Goal: Information Seeking & Learning: Learn about a topic

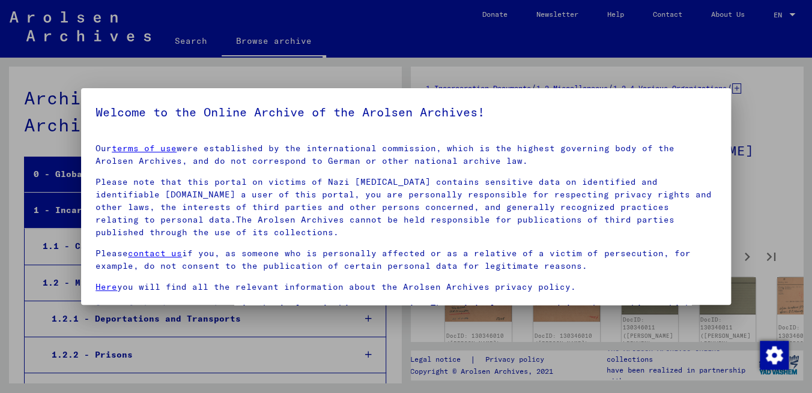
scroll to position [30, 0]
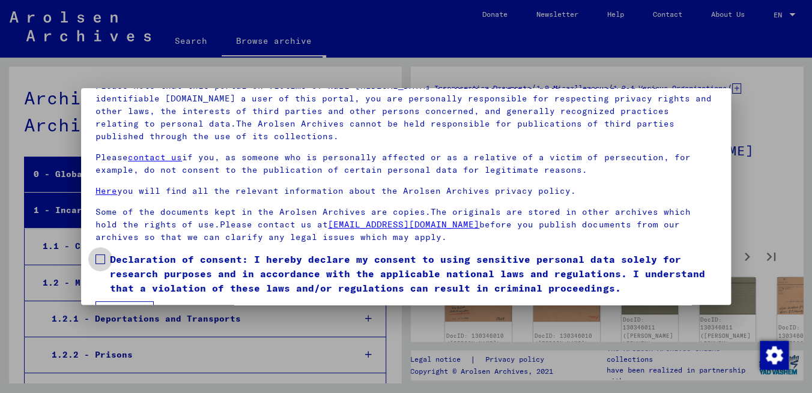
click at [99, 258] on span at bounding box center [100, 260] width 10 height 10
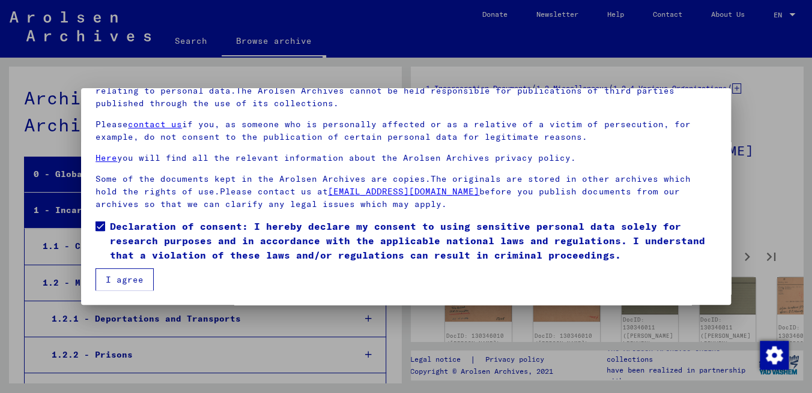
click at [130, 280] on button "I agree" at bounding box center [124, 279] width 58 height 23
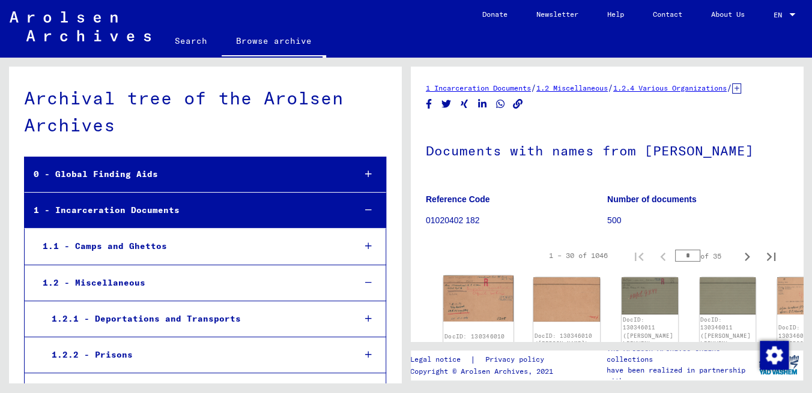
click at [462, 306] on img at bounding box center [478, 299] width 70 height 46
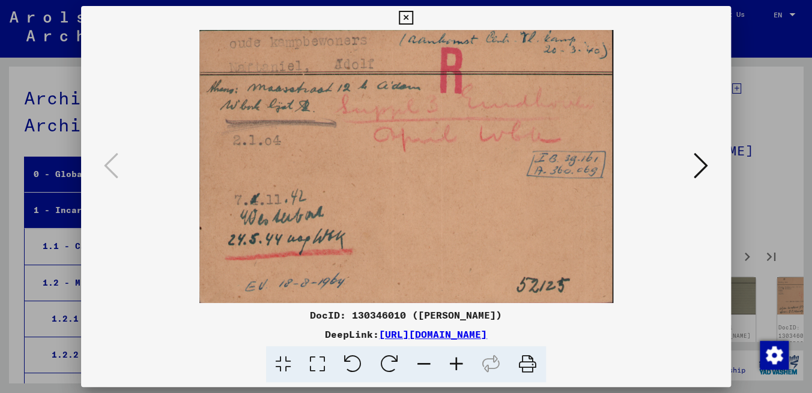
click at [711, 165] on button at bounding box center [701, 167] width 22 height 34
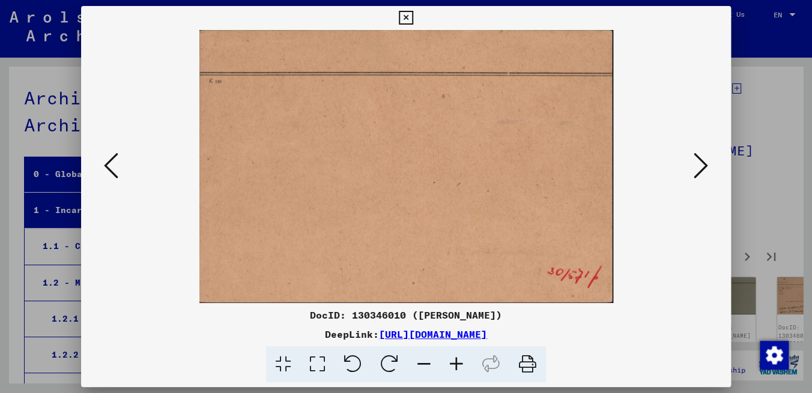
click at [703, 175] on icon at bounding box center [701, 165] width 14 height 29
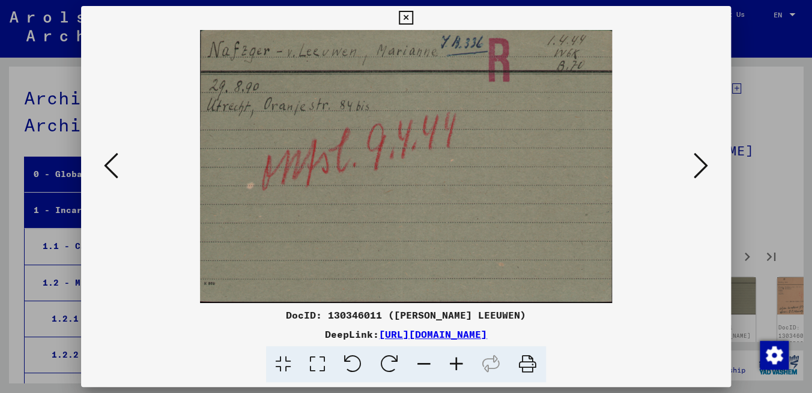
click at [703, 175] on icon at bounding box center [701, 165] width 14 height 29
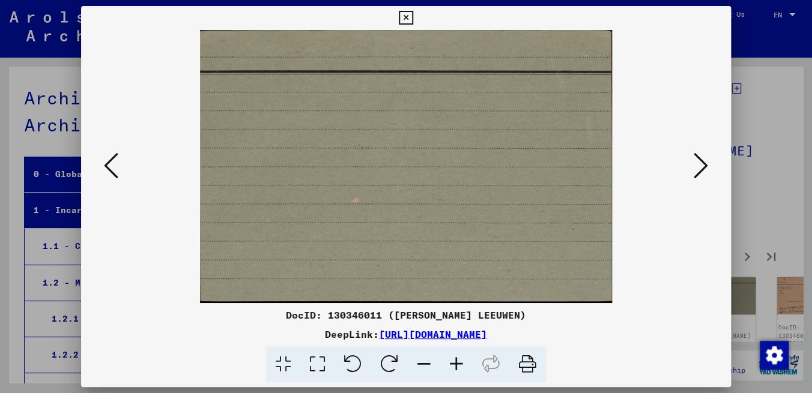
click at [703, 175] on icon at bounding box center [701, 165] width 14 height 29
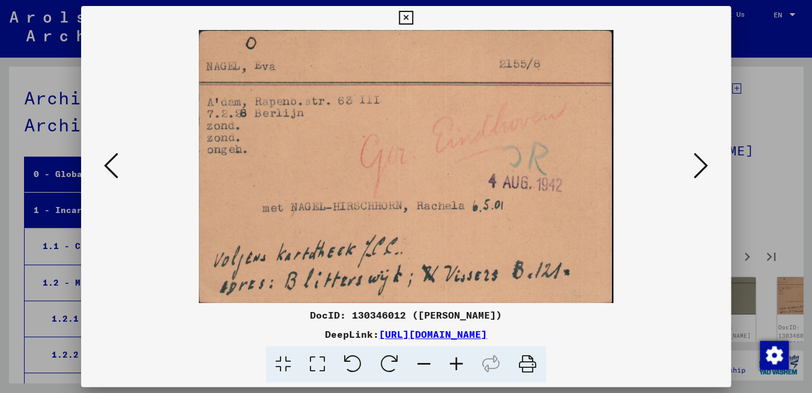
click at [703, 175] on icon at bounding box center [701, 165] width 14 height 29
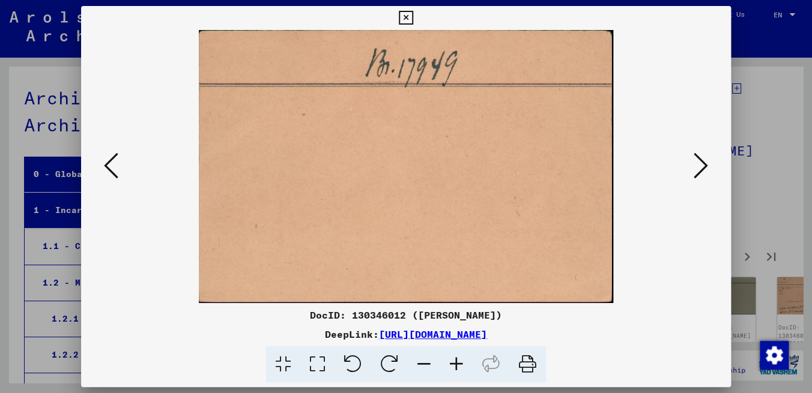
click at [703, 175] on icon at bounding box center [701, 165] width 14 height 29
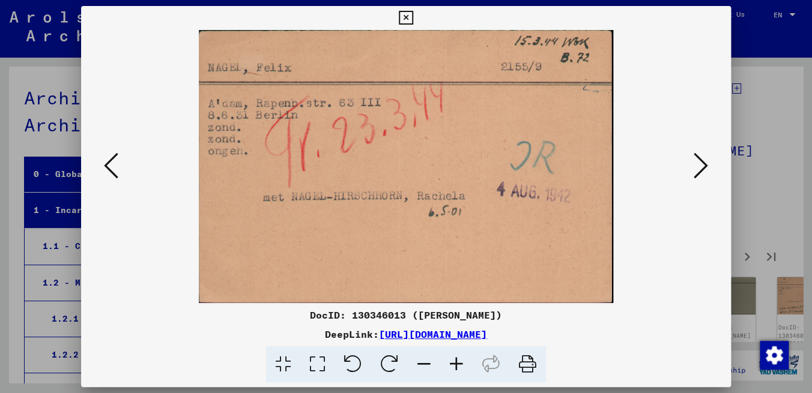
click at [703, 175] on icon at bounding box center [701, 165] width 14 height 29
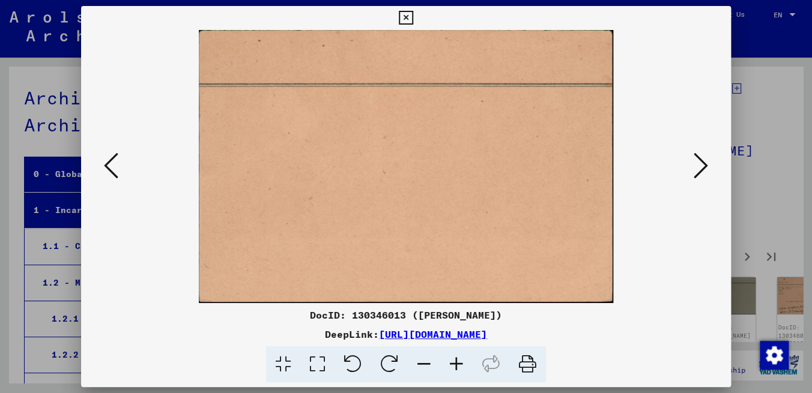
click at [703, 175] on icon at bounding box center [701, 165] width 14 height 29
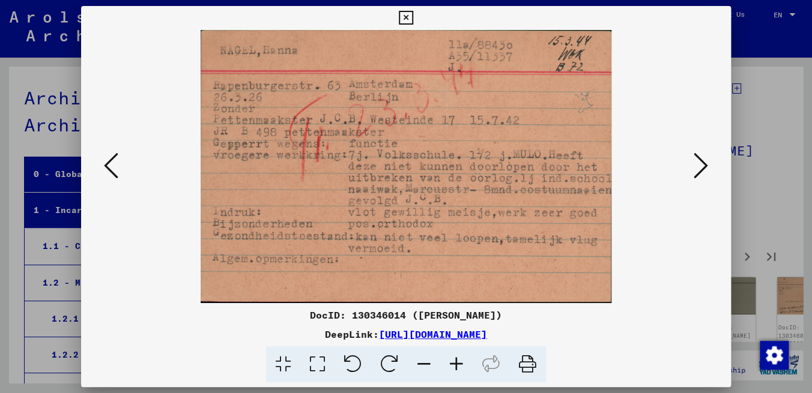
click at [703, 175] on icon at bounding box center [701, 165] width 14 height 29
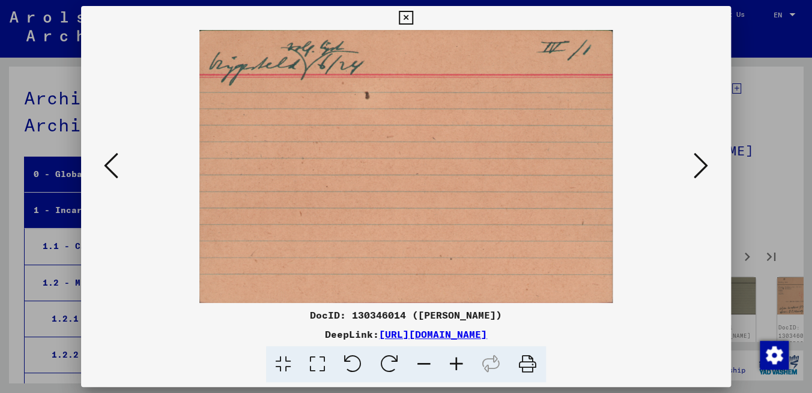
click at [703, 175] on icon at bounding box center [701, 165] width 14 height 29
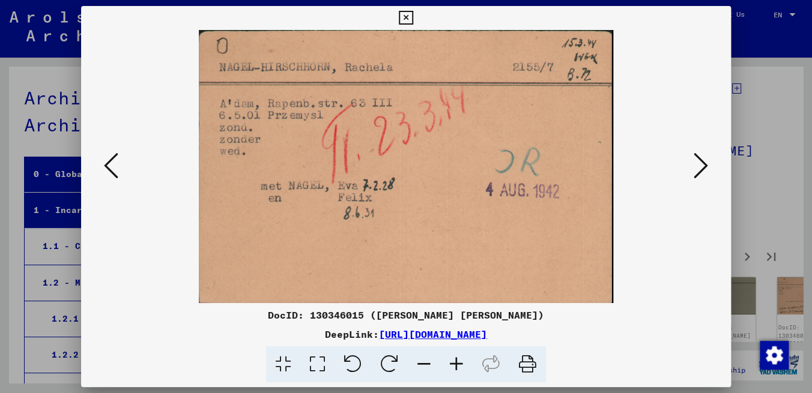
click at [703, 175] on icon at bounding box center [701, 165] width 14 height 29
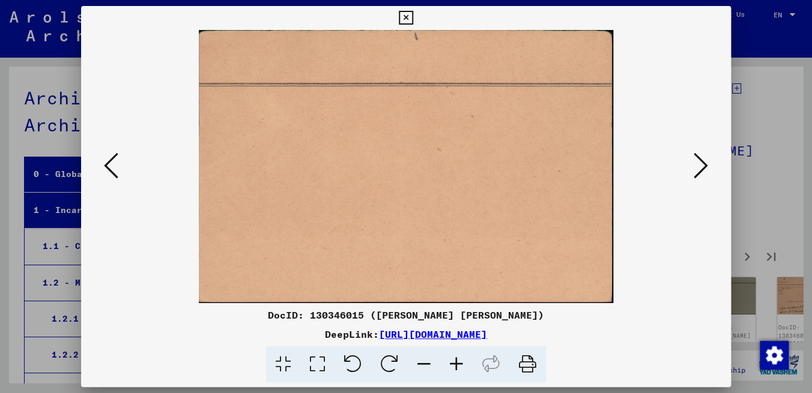
click at [703, 175] on icon at bounding box center [701, 165] width 14 height 29
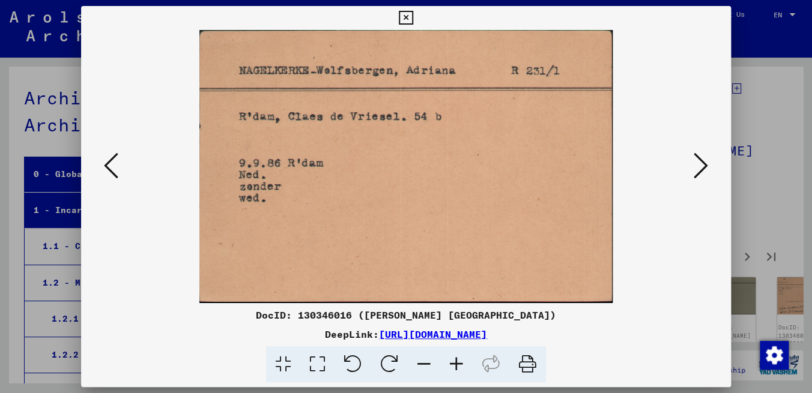
click at [703, 175] on icon at bounding box center [701, 165] width 14 height 29
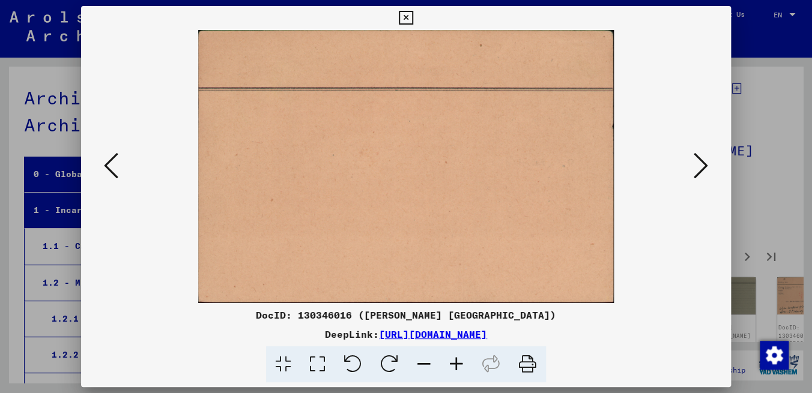
click at [703, 175] on icon at bounding box center [701, 165] width 14 height 29
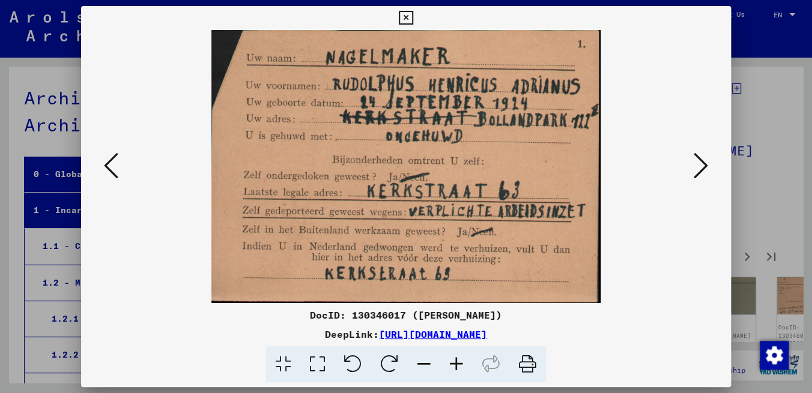
click at [703, 175] on icon at bounding box center [701, 165] width 14 height 29
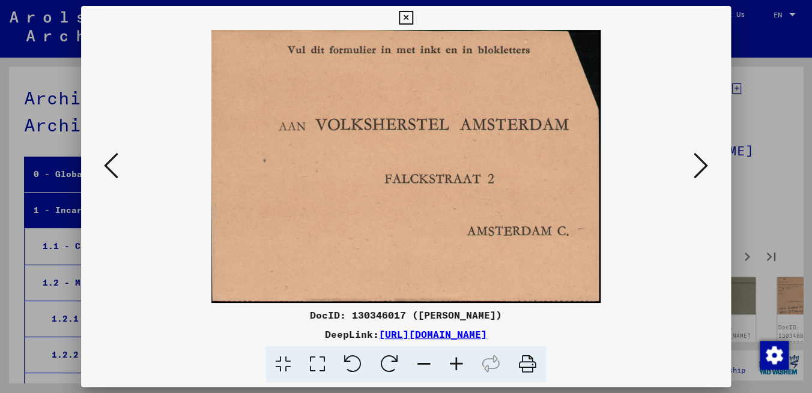
click at [703, 175] on icon at bounding box center [701, 165] width 14 height 29
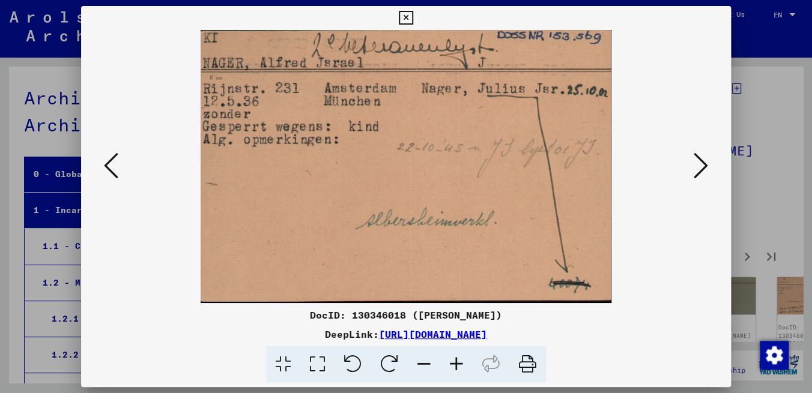
click at [703, 175] on icon at bounding box center [701, 165] width 14 height 29
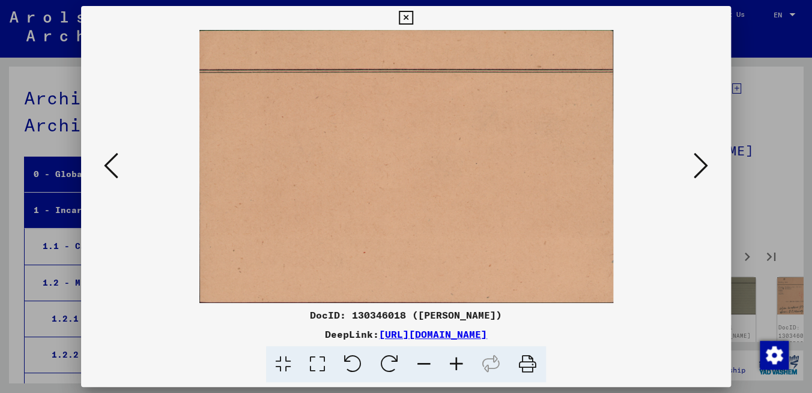
click at [703, 175] on icon at bounding box center [701, 165] width 14 height 29
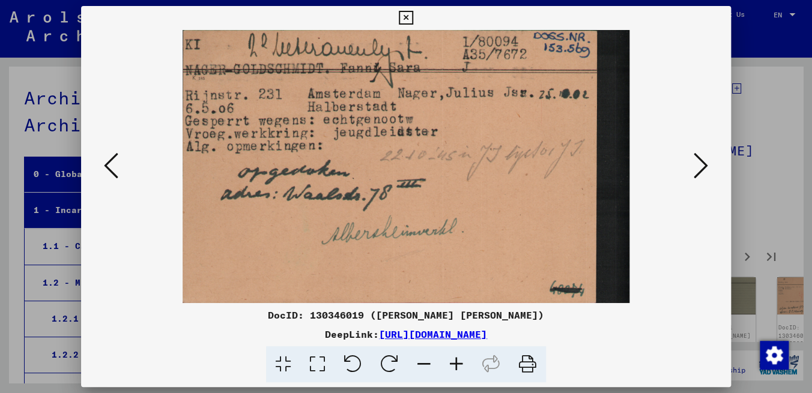
click at [703, 175] on icon at bounding box center [701, 165] width 14 height 29
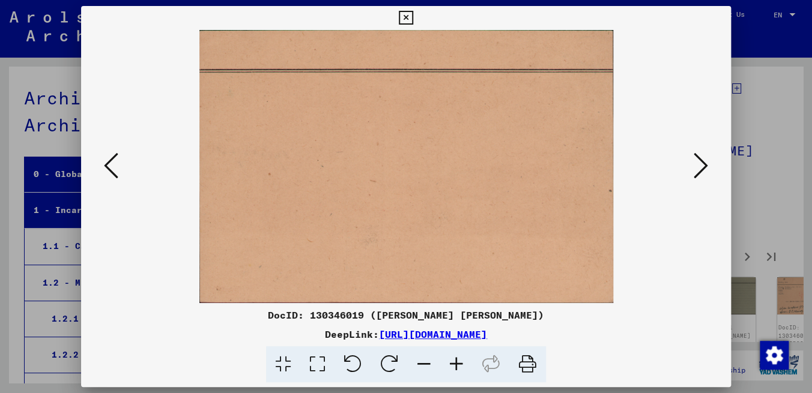
click at [703, 175] on icon at bounding box center [701, 165] width 14 height 29
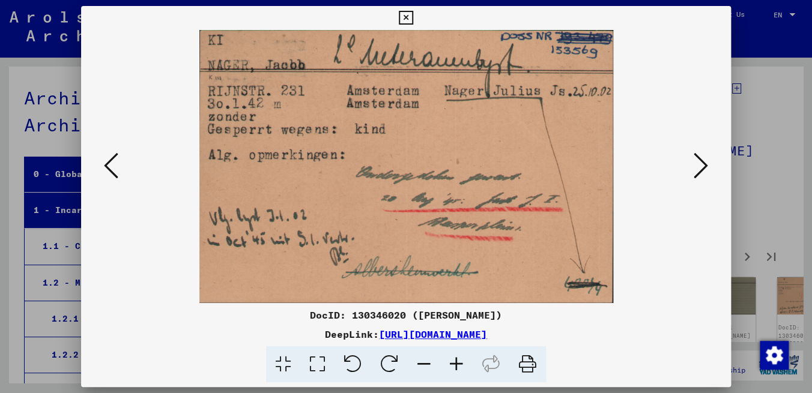
click at [703, 175] on icon at bounding box center [701, 165] width 14 height 29
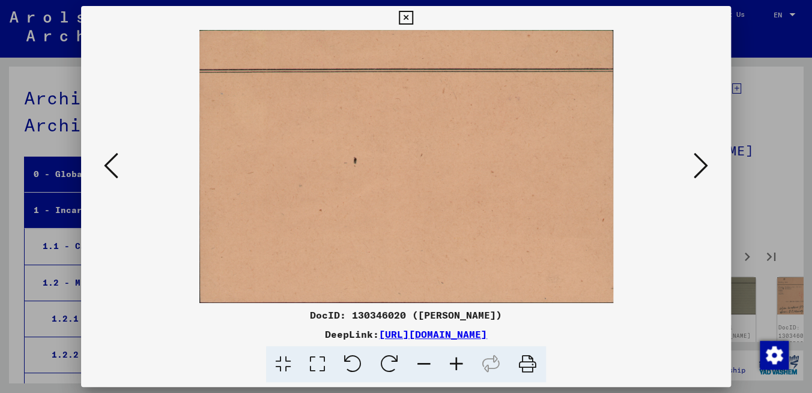
click at [703, 175] on icon at bounding box center [701, 165] width 14 height 29
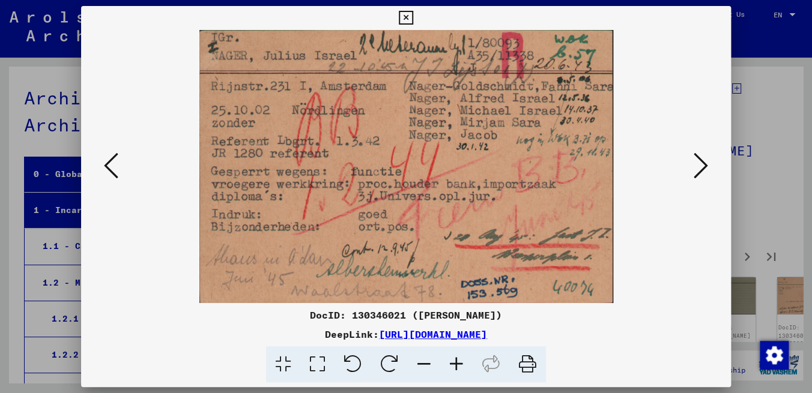
click at [703, 175] on icon at bounding box center [701, 165] width 14 height 29
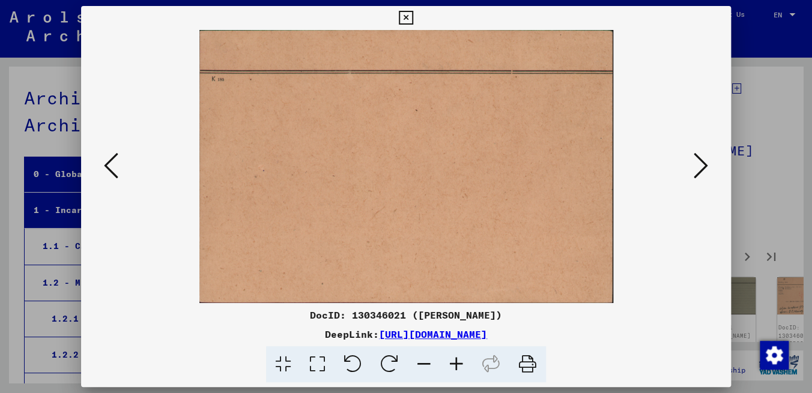
click at [703, 175] on icon at bounding box center [701, 165] width 14 height 29
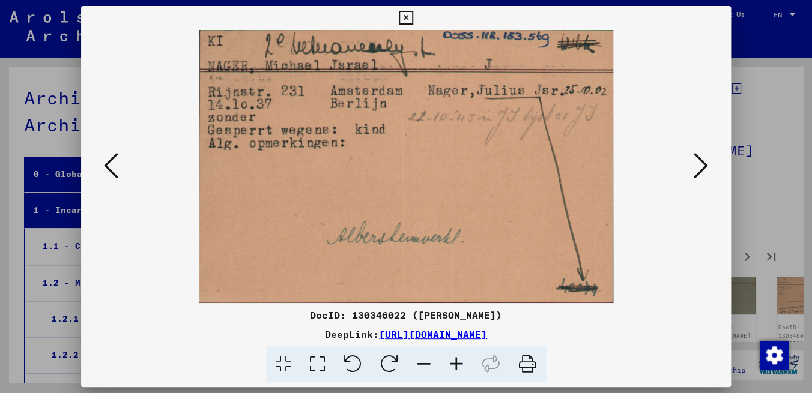
click at [703, 175] on icon at bounding box center [701, 165] width 14 height 29
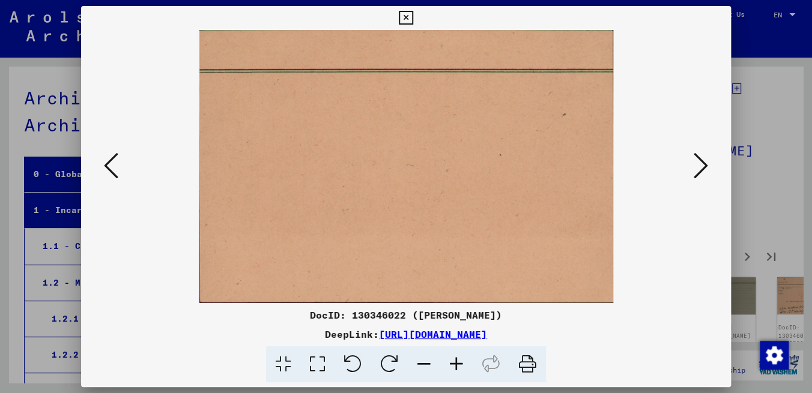
click at [703, 175] on icon at bounding box center [701, 165] width 14 height 29
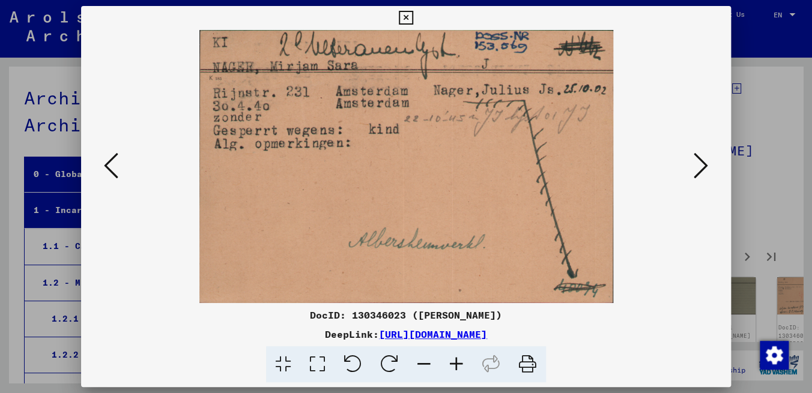
click at [703, 175] on icon at bounding box center [701, 165] width 14 height 29
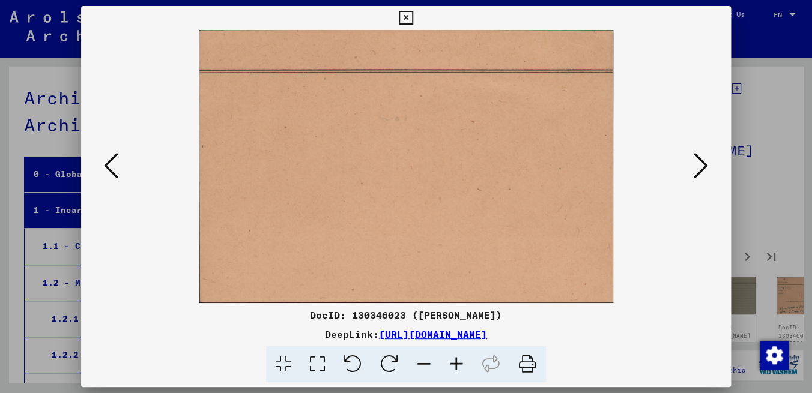
click at [703, 175] on icon at bounding box center [701, 165] width 14 height 29
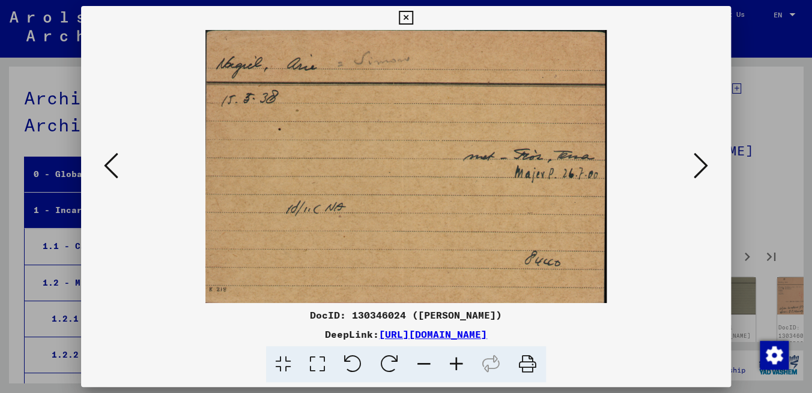
click at [413, 17] on icon at bounding box center [406, 18] width 14 height 14
